Goal: Communication & Community: Answer question/provide support

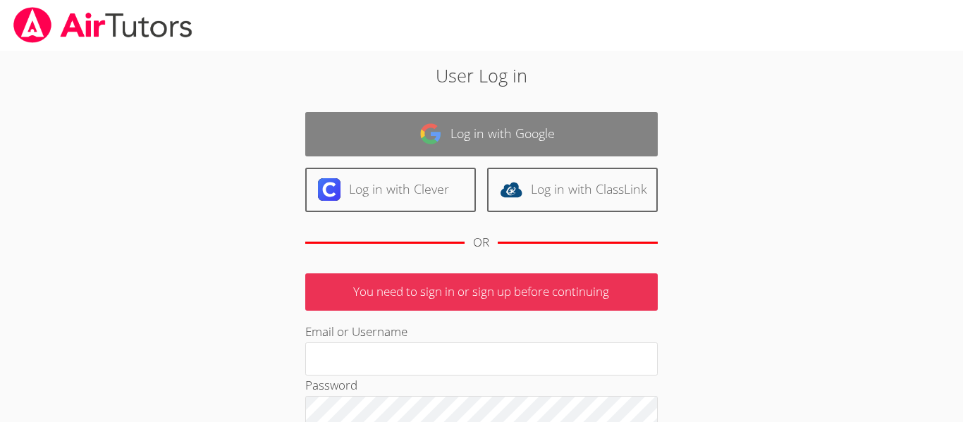
click at [421, 151] on link "Log in with Google" at bounding box center [481, 134] width 353 height 44
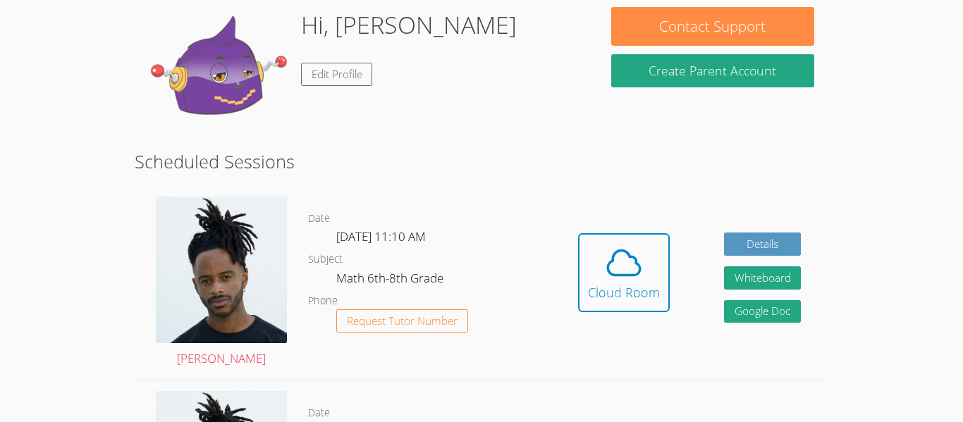
scroll to position [138, 0]
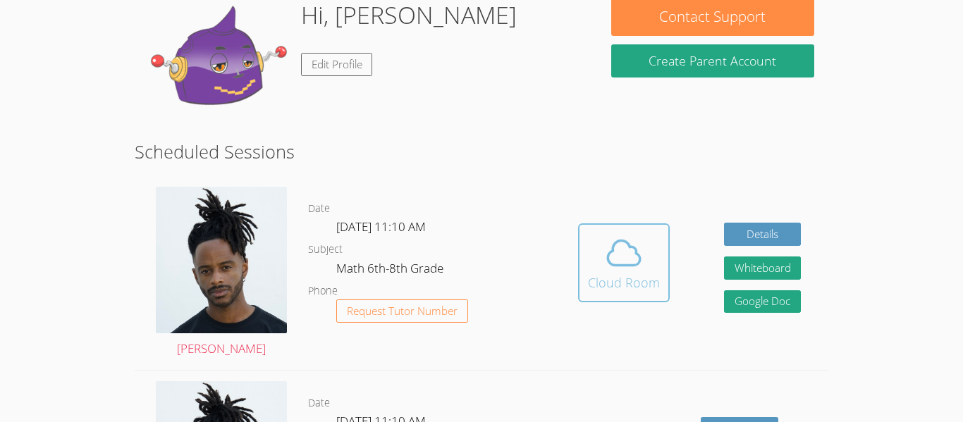
click at [601, 278] on div "Cloud Room" at bounding box center [624, 283] width 72 height 20
click at [635, 284] on div "Cloud Room" at bounding box center [624, 283] width 72 height 20
click at [629, 265] on icon at bounding box center [624, 252] width 32 height 25
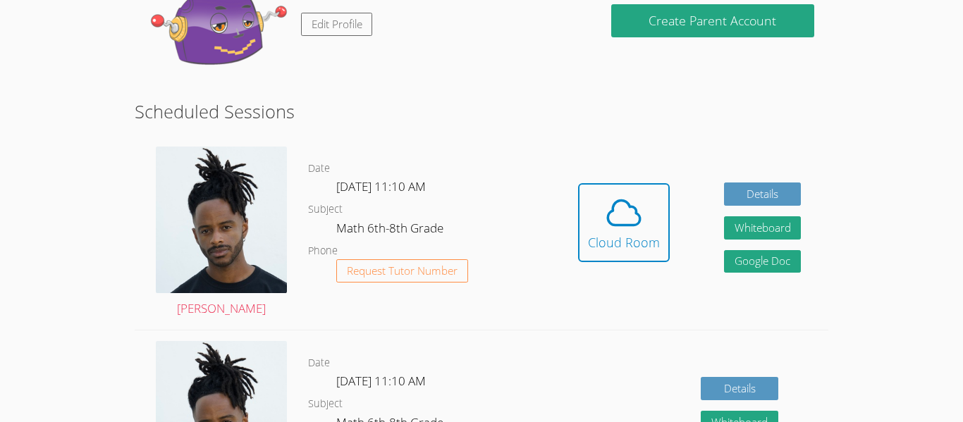
scroll to position [0, 0]
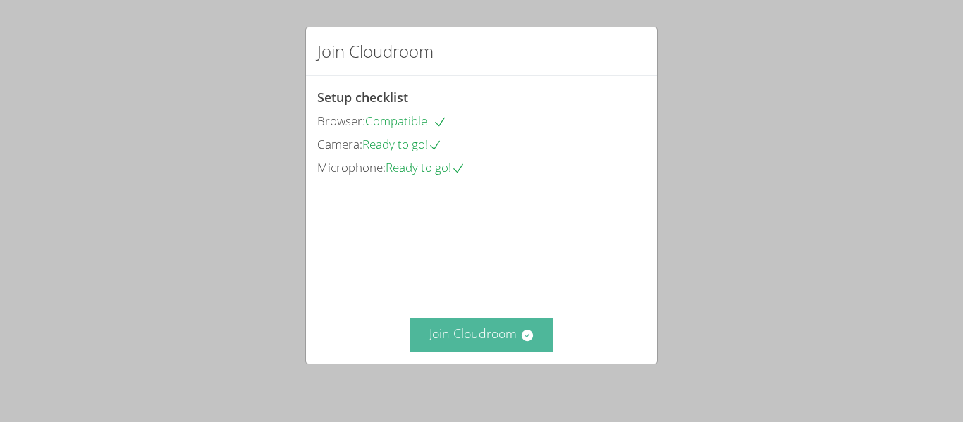
click at [532, 331] on icon at bounding box center [527, 336] width 14 height 14
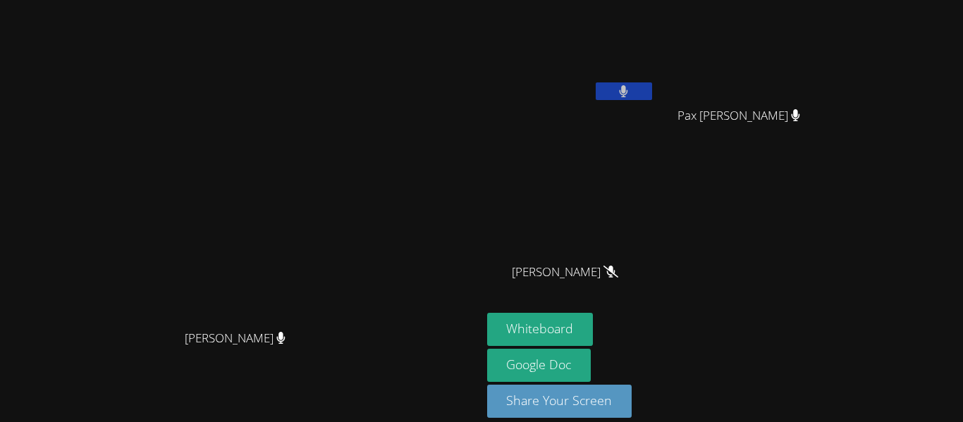
click at [612, 88] on button at bounding box center [624, 92] width 56 height 18
click at [655, 80] on video at bounding box center [571, 53] width 168 height 95
click at [652, 90] on button at bounding box center [624, 92] width 56 height 18
click at [652, 88] on button at bounding box center [624, 92] width 56 height 18
click at [631, 85] on icon at bounding box center [623, 91] width 15 height 12
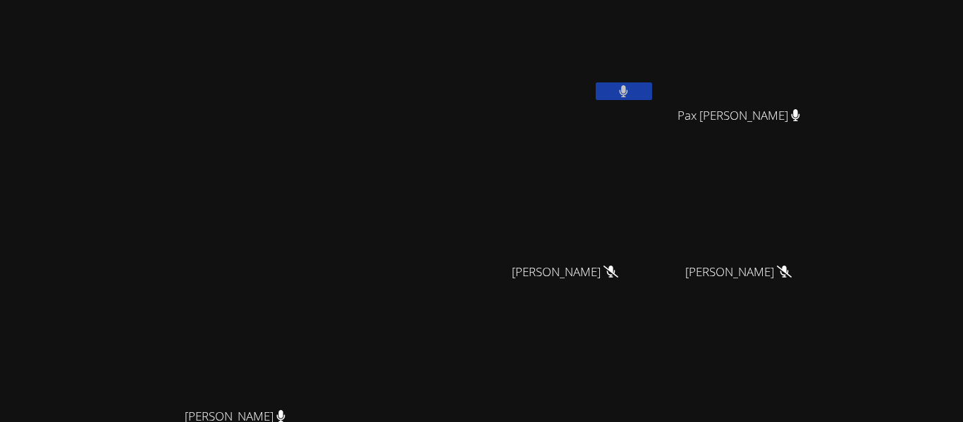
scroll to position [172, 0]
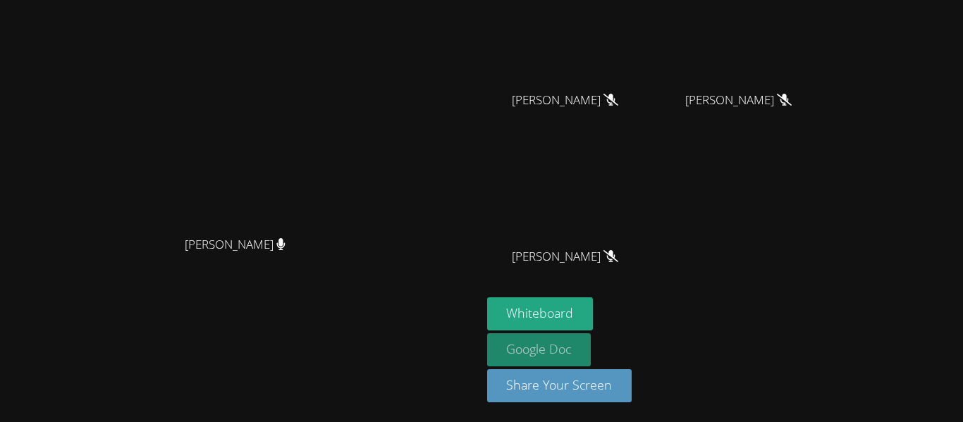
click at [592, 351] on link "Google Doc" at bounding box center [539, 350] width 104 height 33
drag, startPoint x: 286, startPoint y: 162, endPoint x: 363, endPoint y: 195, distance: 84.6
click at [346, 195] on video at bounding box center [241, 97] width 212 height 264
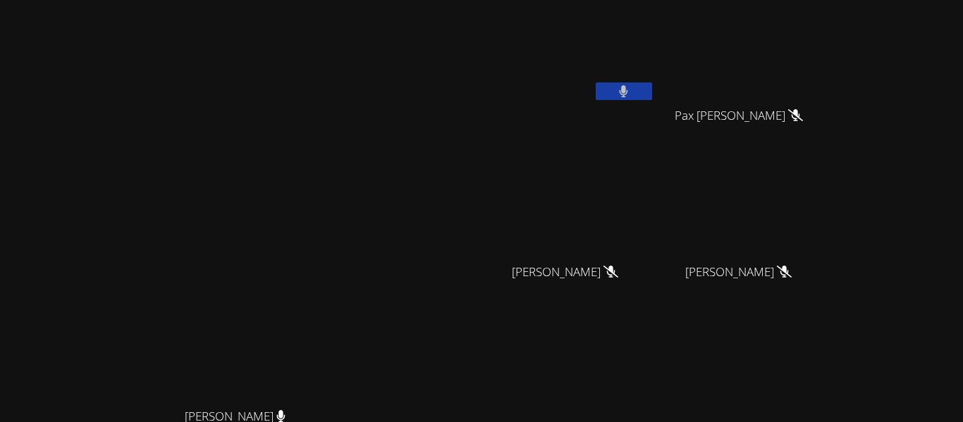
click at [652, 99] on button at bounding box center [624, 92] width 56 height 18
click at [631, 94] on icon at bounding box center [623, 91] width 15 height 12
click at [652, 95] on button at bounding box center [624, 92] width 56 height 18
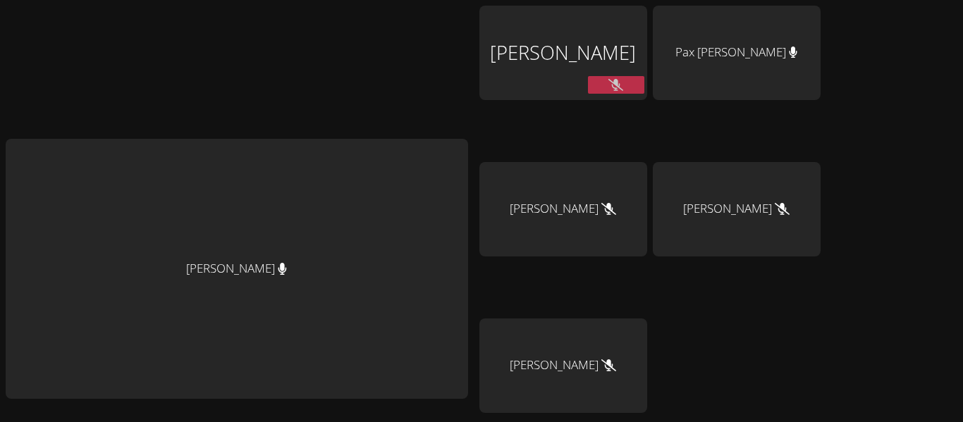
click at [628, 91] on button at bounding box center [616, 85] width 56 height 18
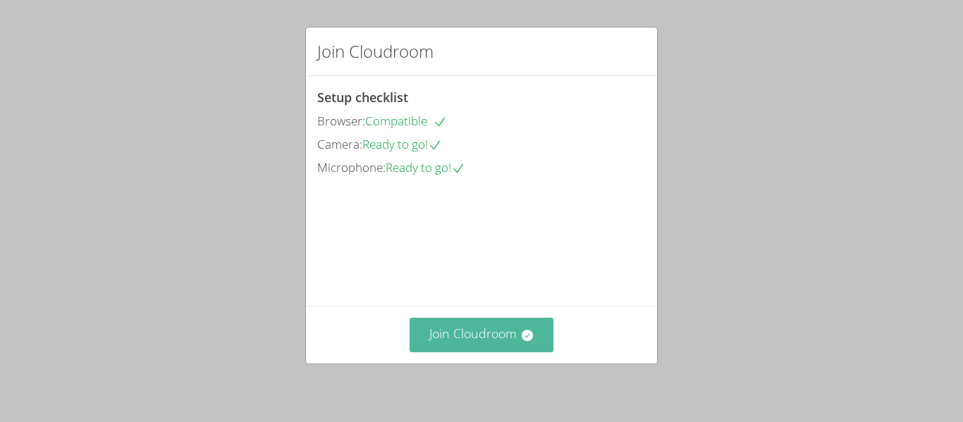
click at [447, 343] on button "Join Cloudroom" at bounding box center [482, 335] width 145 height 35
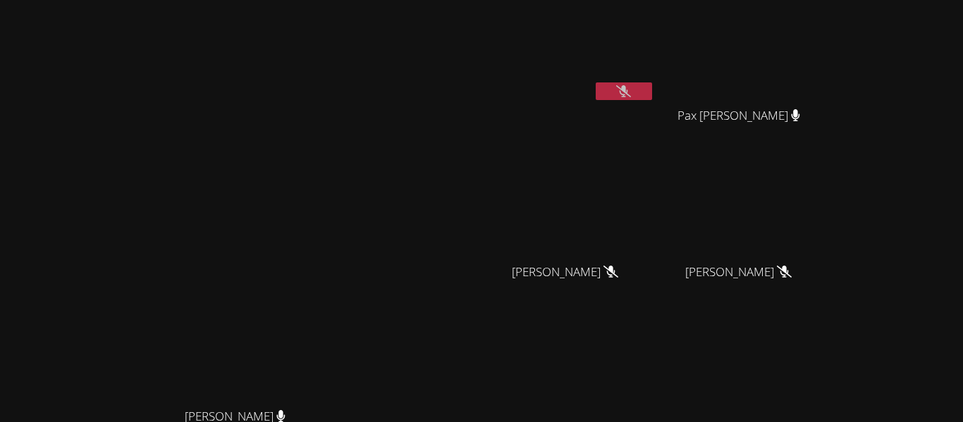
click at [652, 99] on button at bounding box center [624, 92] width 56 height 18
click at [655, 81] on video at bounding box center [571, 53] width 168 height 95
click at [652, 85] on button at bounding box center [624, 92] width 56 height 18
click at [652, 83] on button at bounding box center [624, 92] width 56 height 18
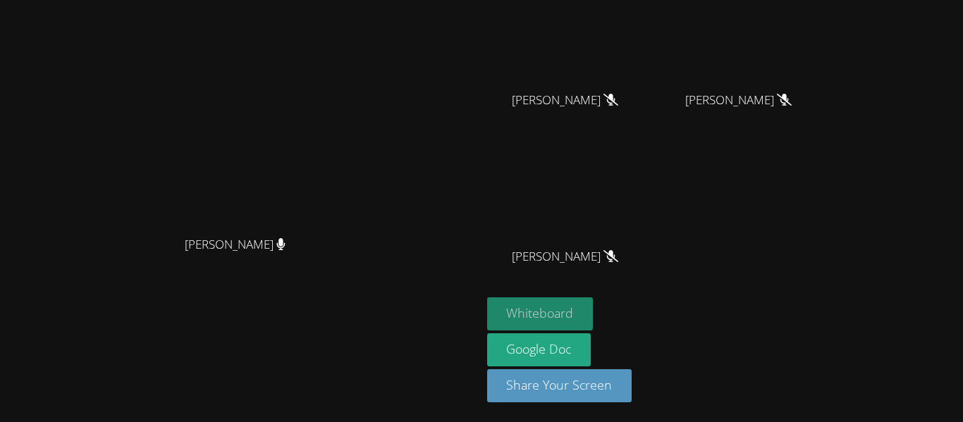
click at [594, 305] on button "Whiteboard" at bounding box center [540, 314] width 106 height 33
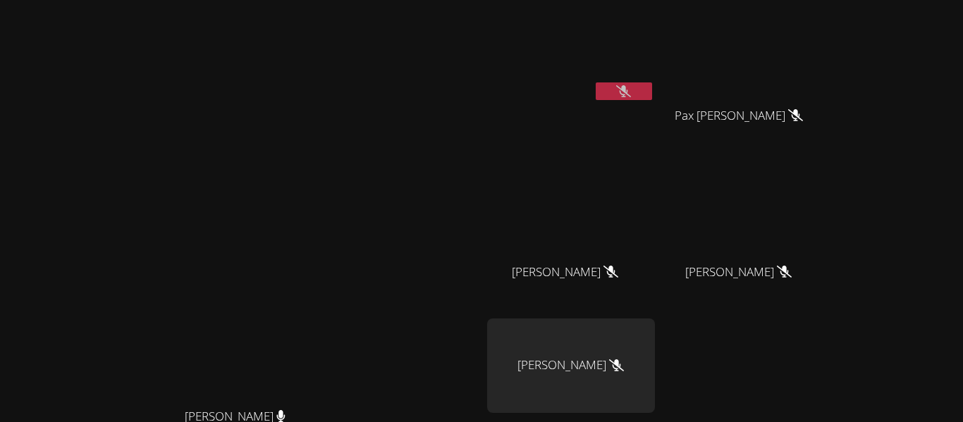
click at [652, 99] on button at bounding box center [624, 92] width 56 height 18
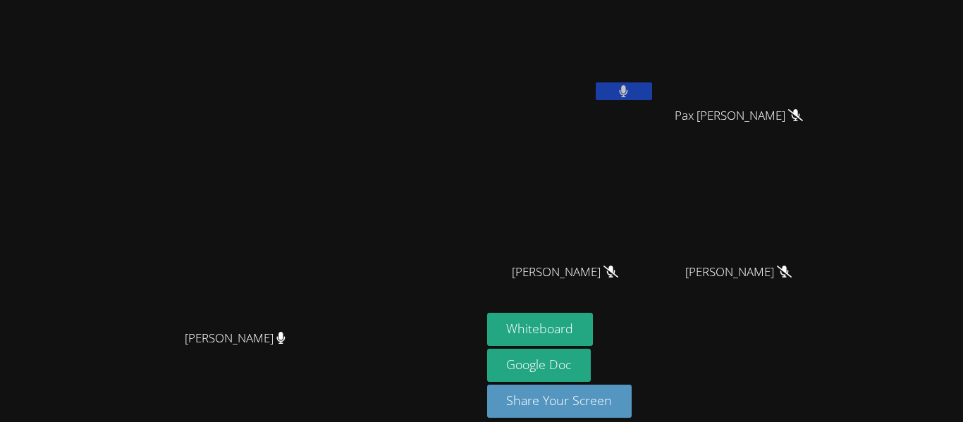
click at [655, 80] on video at bounding box center [571, 53] width 168 height 95
click at [652, 93] on button at bounding box center [624, 92] width 56 height 18
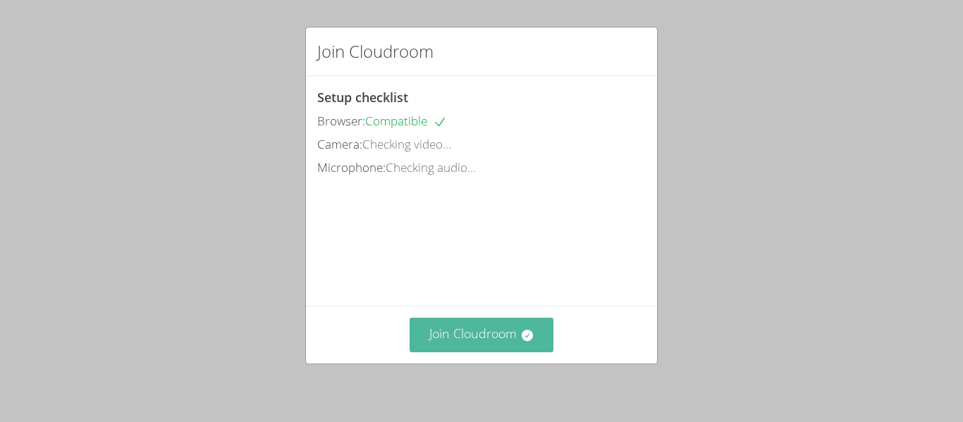
click at [483, 327] on button "Join Cloudroom" at bounding box center [482, 335] width 145 height 35
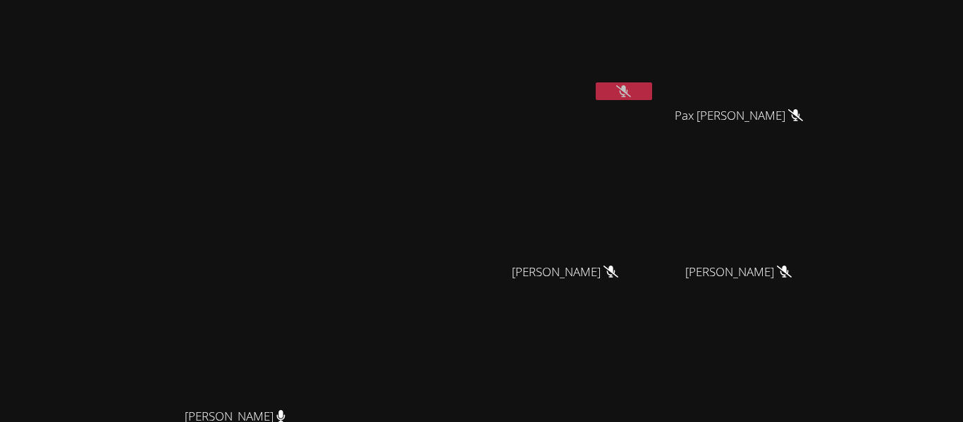
click at [652, 99] on button at bounding box center [624, 92] width 56 height 18
click at [652, 91] on button at bounding box center [624, 92] width 56 height 18
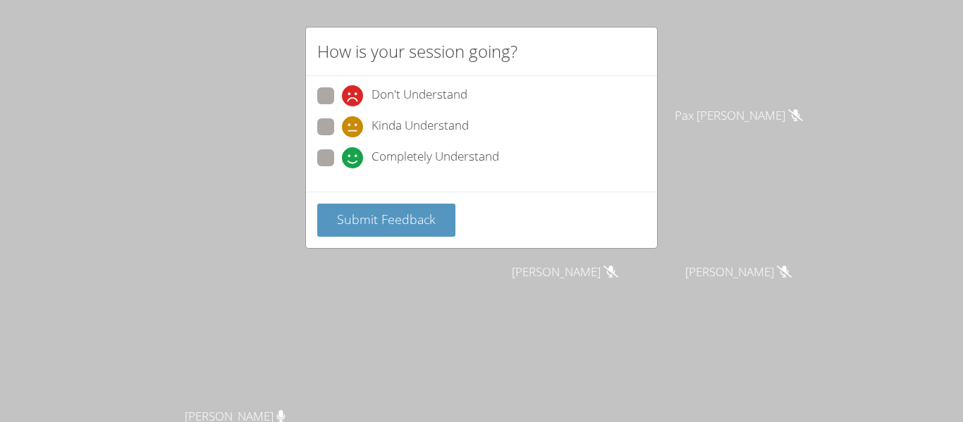
click at [342, 106] on span at bounding box center [342, 106] width 0 height 0
click at [342, 95] on input "Don't Understand" at bounding box center [348, 93] width 12 height 12
radio input "true"
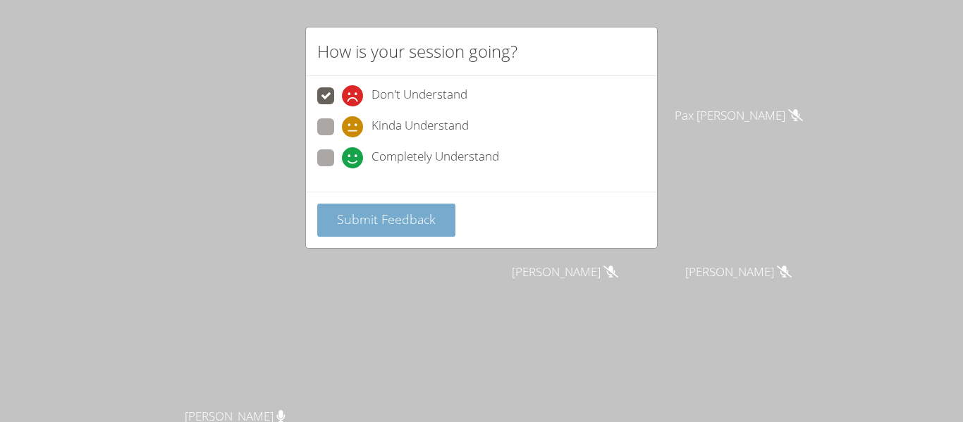
click at [386, 217] on span "Submit Feedback" at bounding box center [386, 219] width 99 height 17
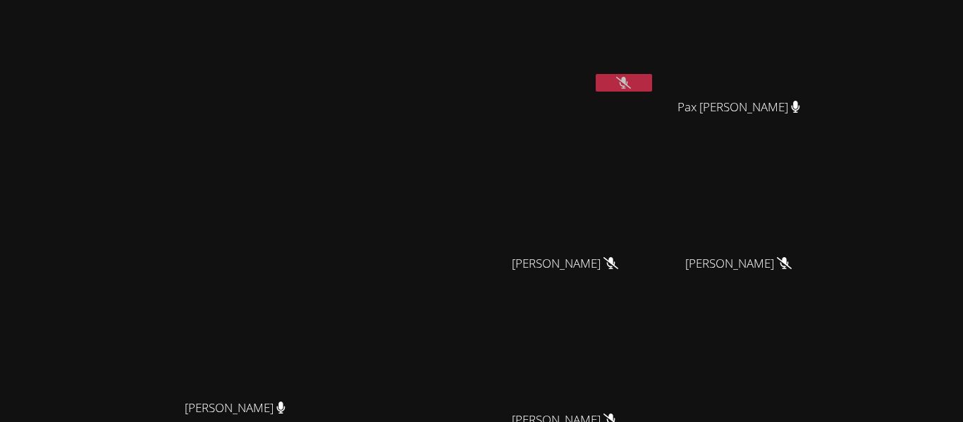
scroll to position [4, 0]
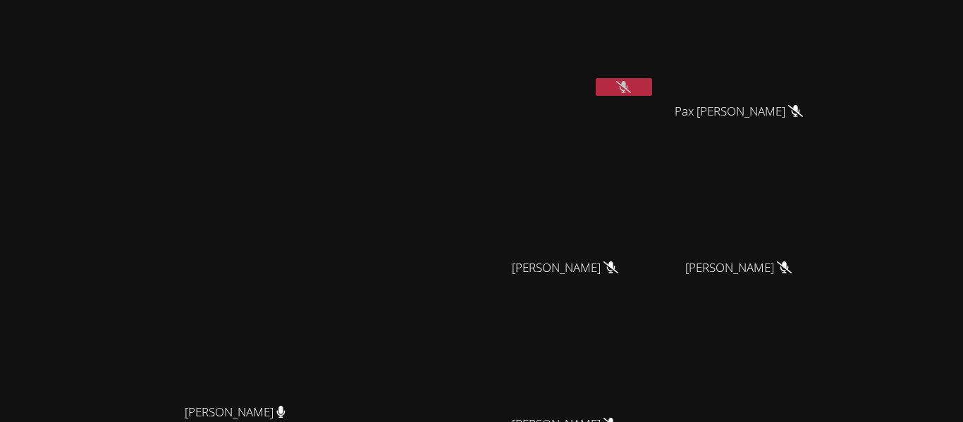
click at [652, 87] on button at bounding box center [624, 87] width 56 height 18
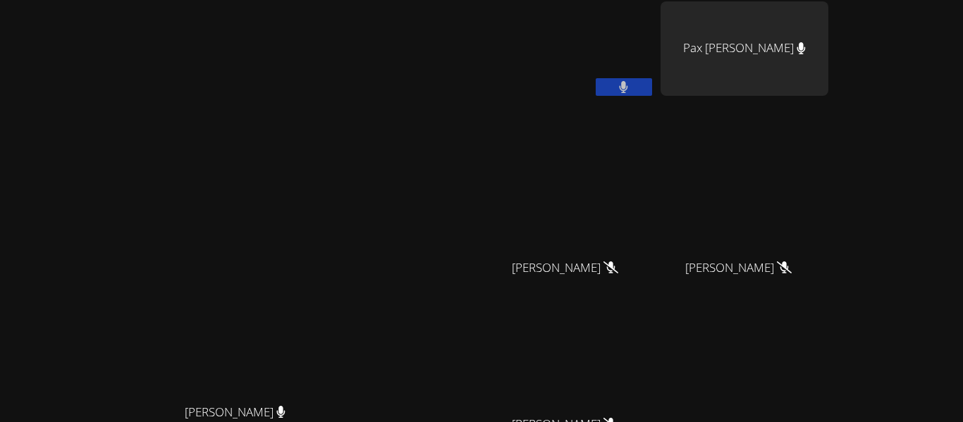
scroll to position [0, 0]
